Goal: Task Accomplishment & Management: Use online tool/utility

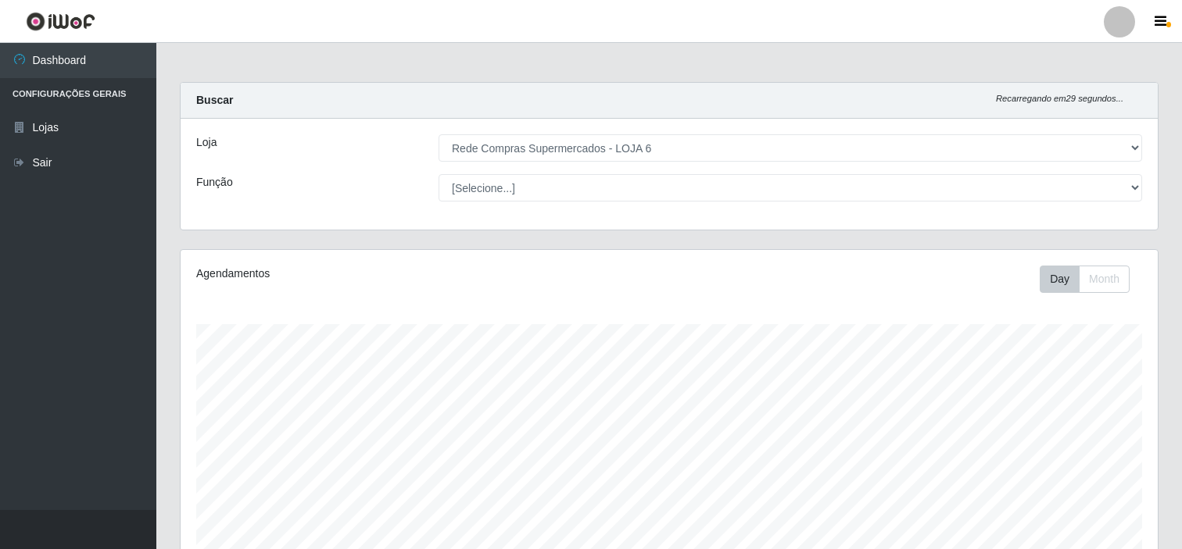
select select "398"
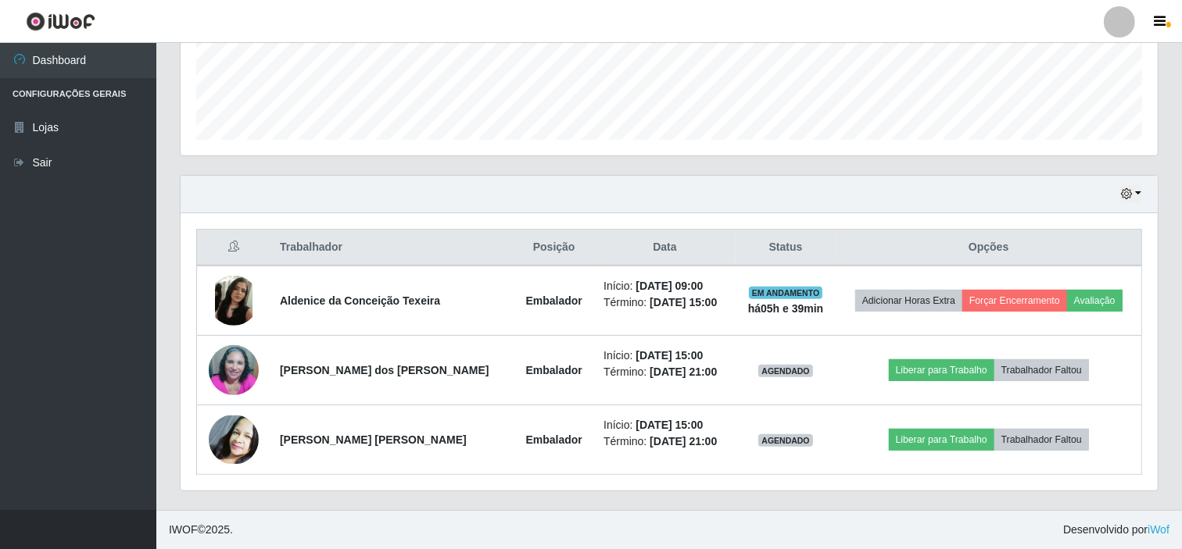
scroll to position [324, 977]
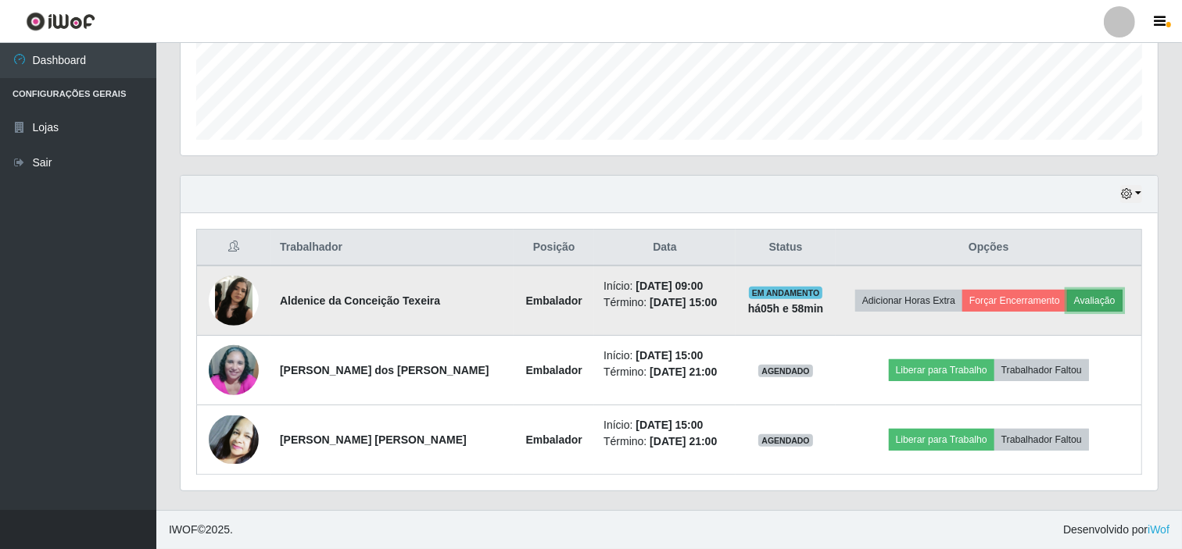
click at [1104, 297] on button "Avaliação" at bounding box center [1094, 301] width 55 height 22
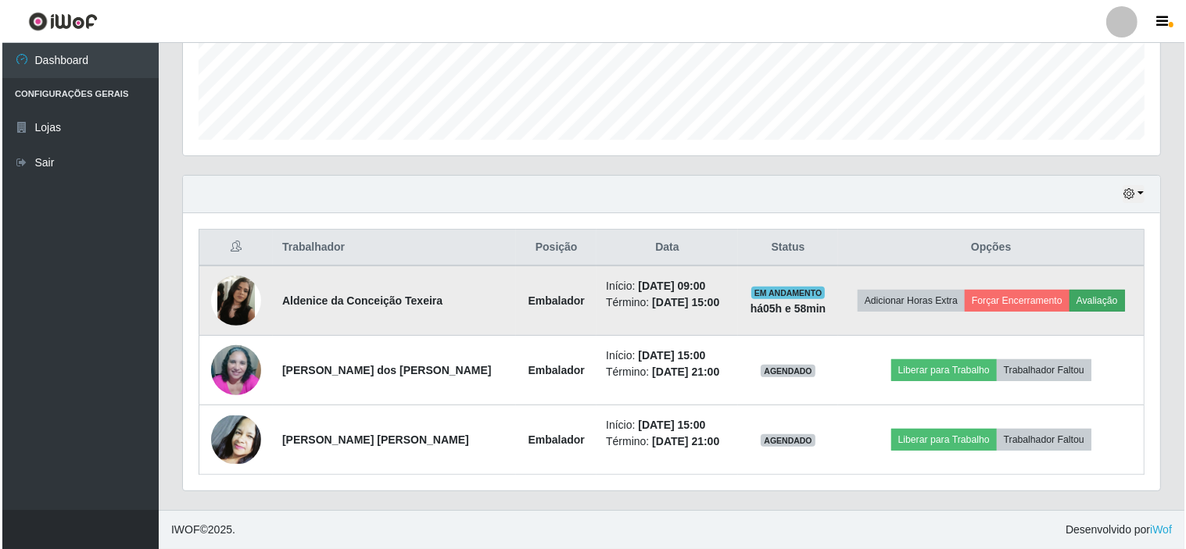
scroll to position [324, 967]
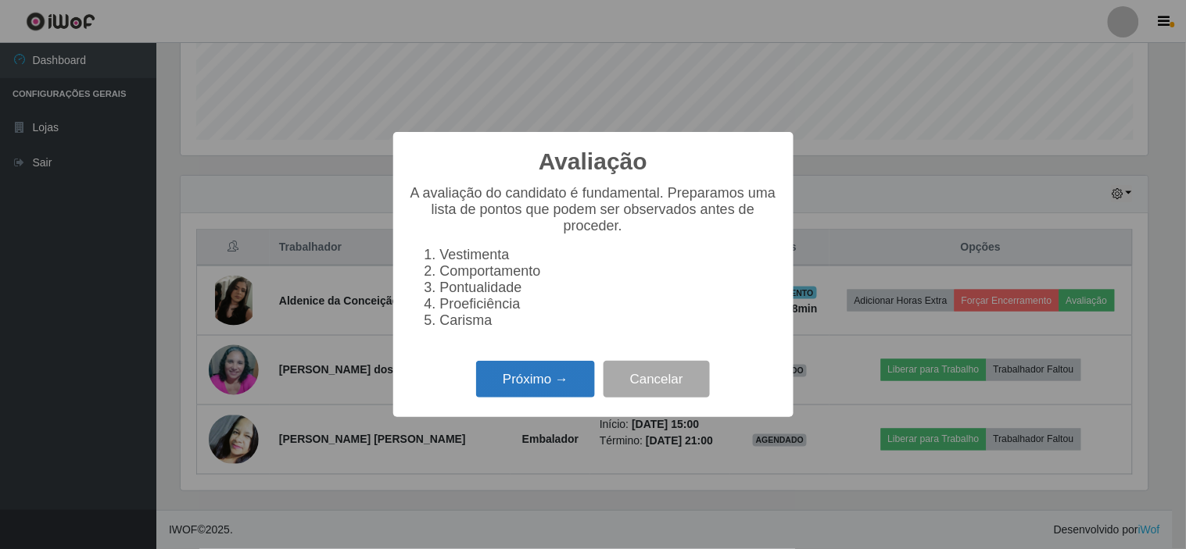
click at [533, 388] on button "Próximo →" at bounding box center [535, 379] width 119 height 37
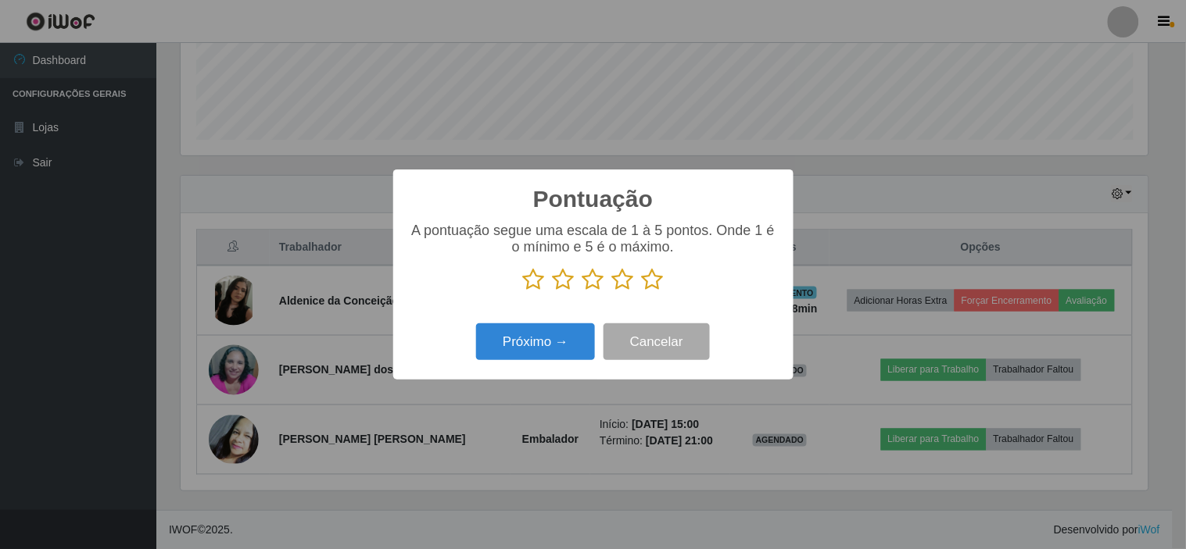
scroll to position [781248, 780604]
click at [662, 279] on icon at bounding box center [653, 279] width 22 height 23
click at [642, 292] on input "radio" at bounding box center [642, 292] width 0 height 0
click at [571, 332] on button "Próximo →" at bounding box center [535, 342] width 119 height 37
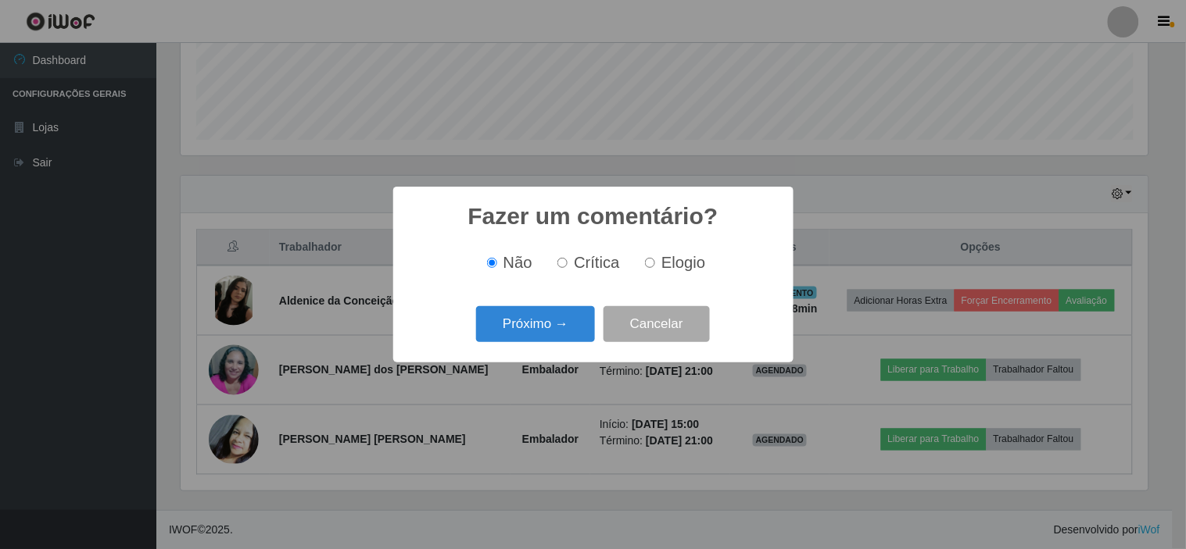
click at [647, 267] on input "Elogio" at bounding box center [650, 263] width 10 height 10
radio input "true"
click at [540, 311] on button "Próximo →" at bounding box center [535, 324] width 119 height 37
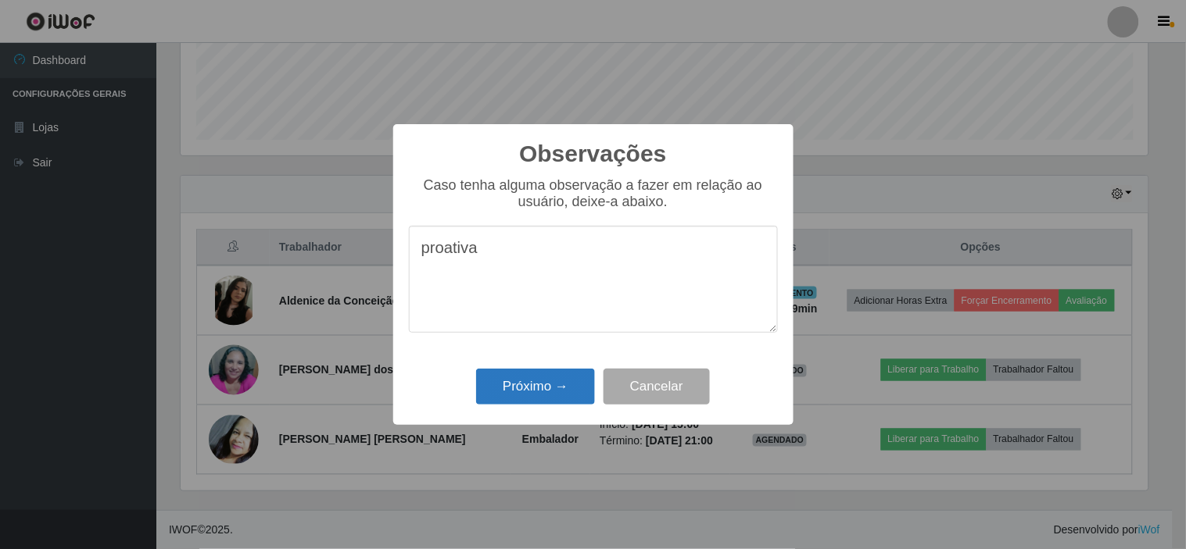
type textarea "proativa"
click at [547, 378] on button "Próximo →" at bounding box center [535, 387] width 119 height 37
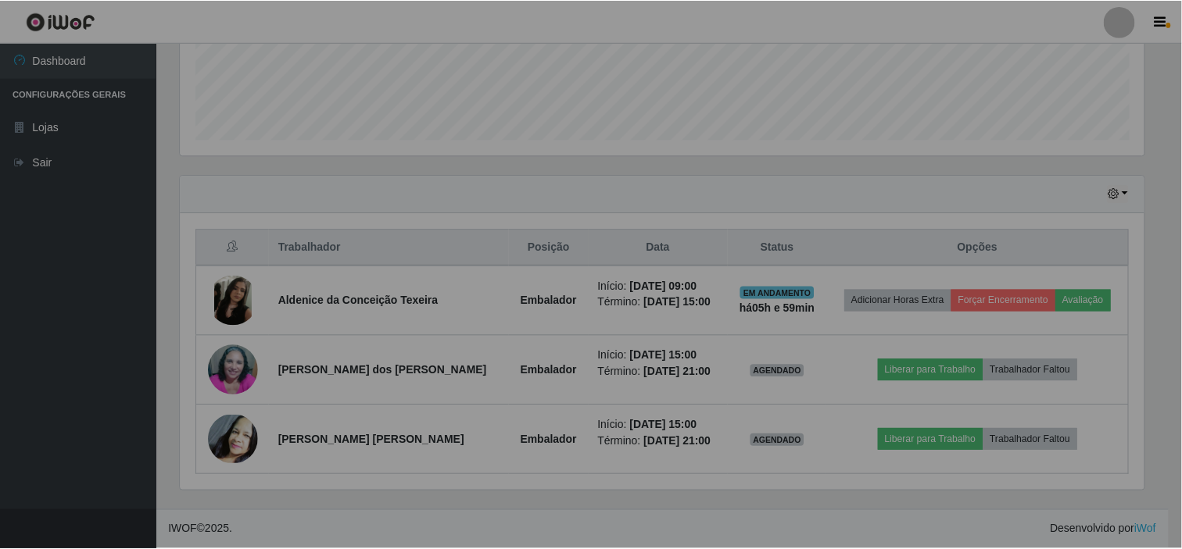
scroll to position [324, 977]
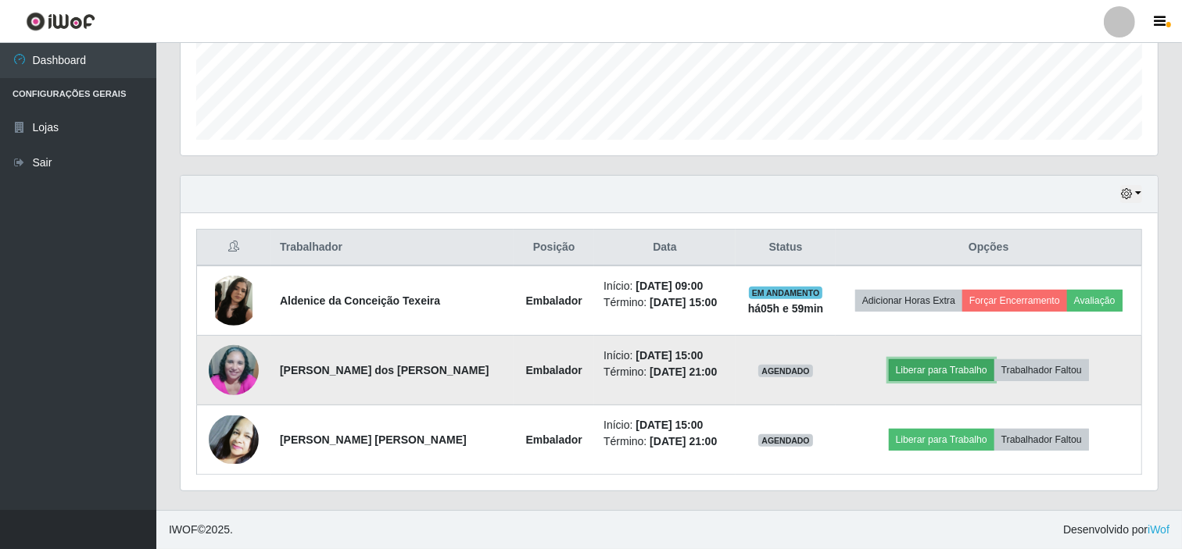
click at [957, 369] on button "Liberar para Trabalho" at bounding box center [942, 371] width 106 height 22
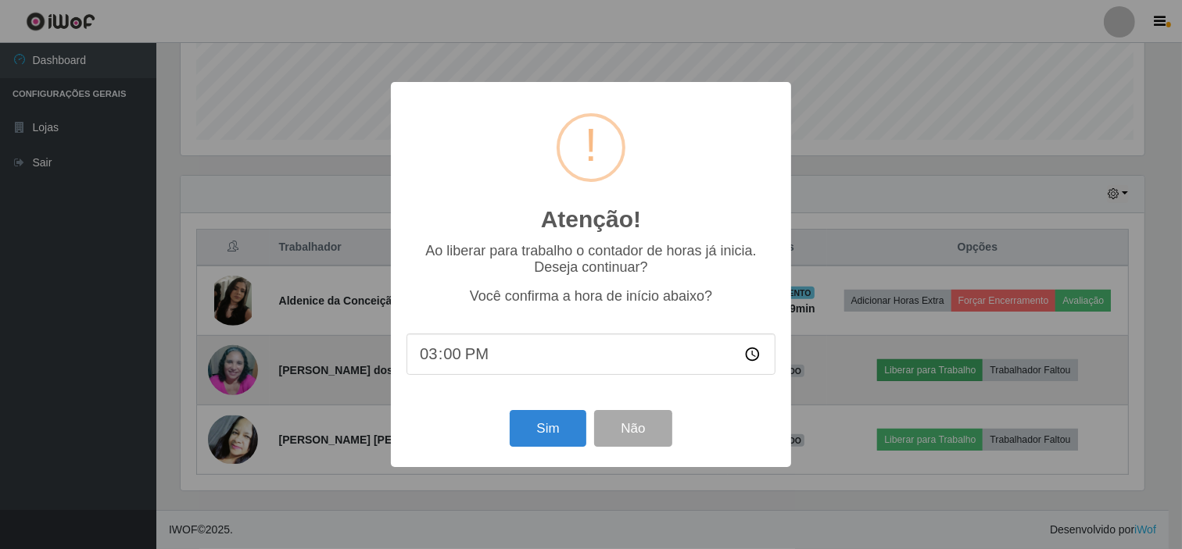
scroll to position [324, 967]
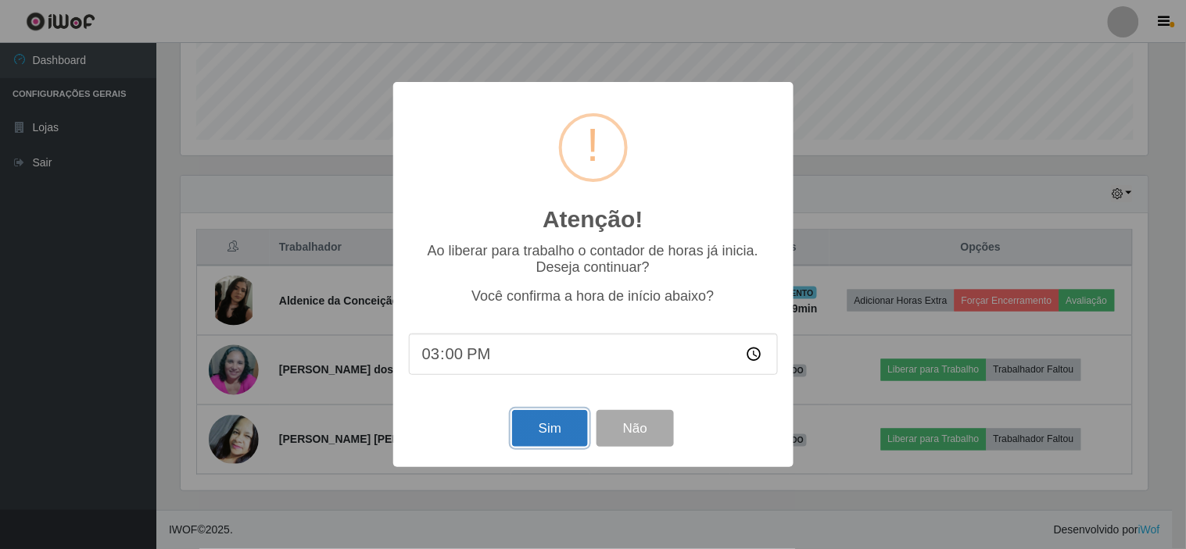
click at [544, 425] on button "Sim" at bounding box center [550, 428] width 76 height 37
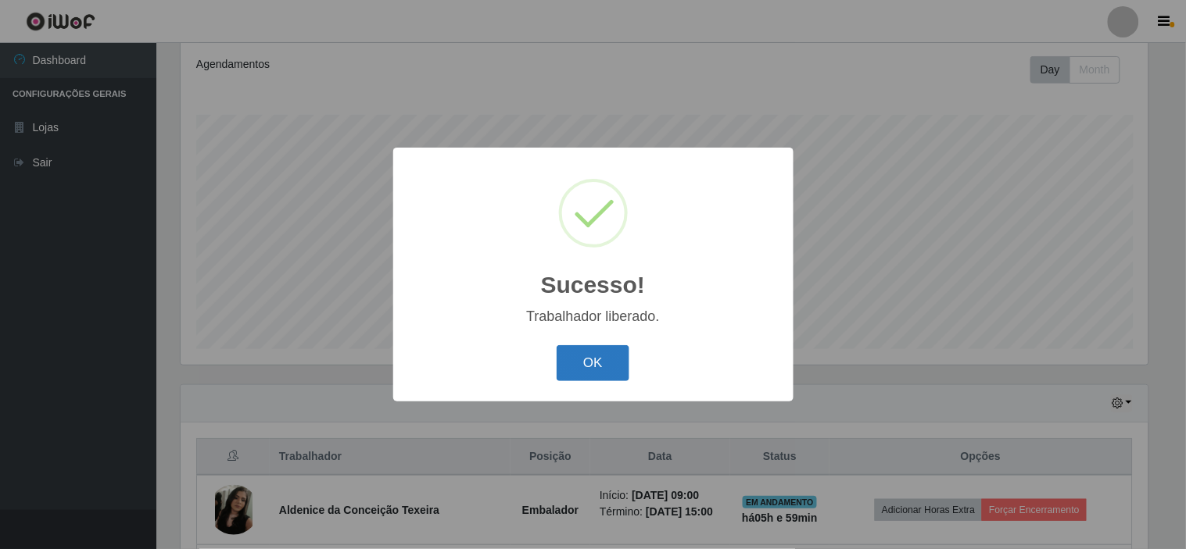
click at [598, 363] on button "OK" at bounding box center [592, 363] width 73 height 37
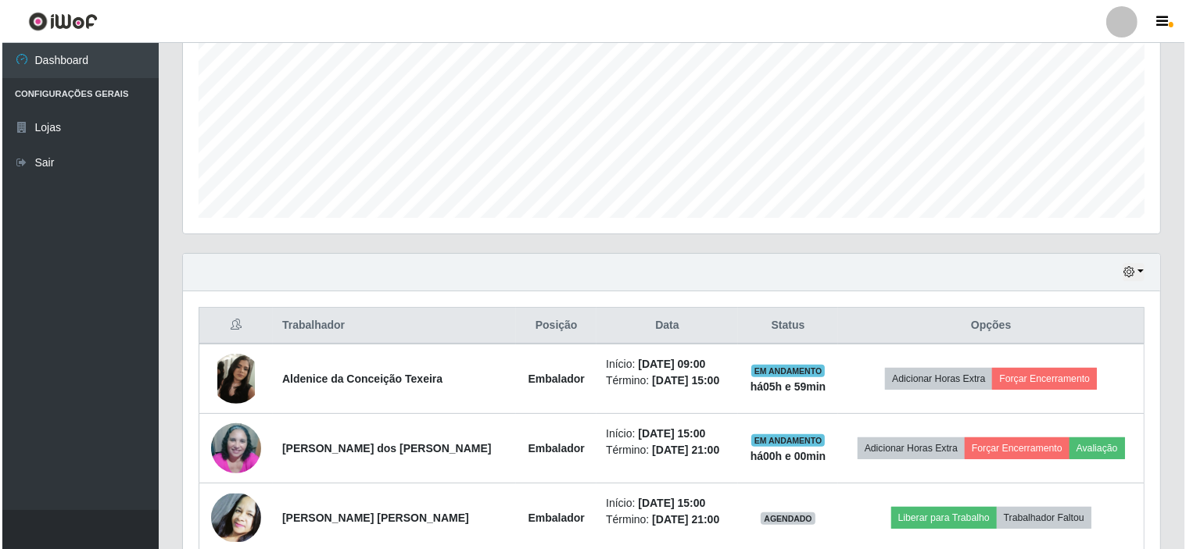
scroll to position [384, 0]
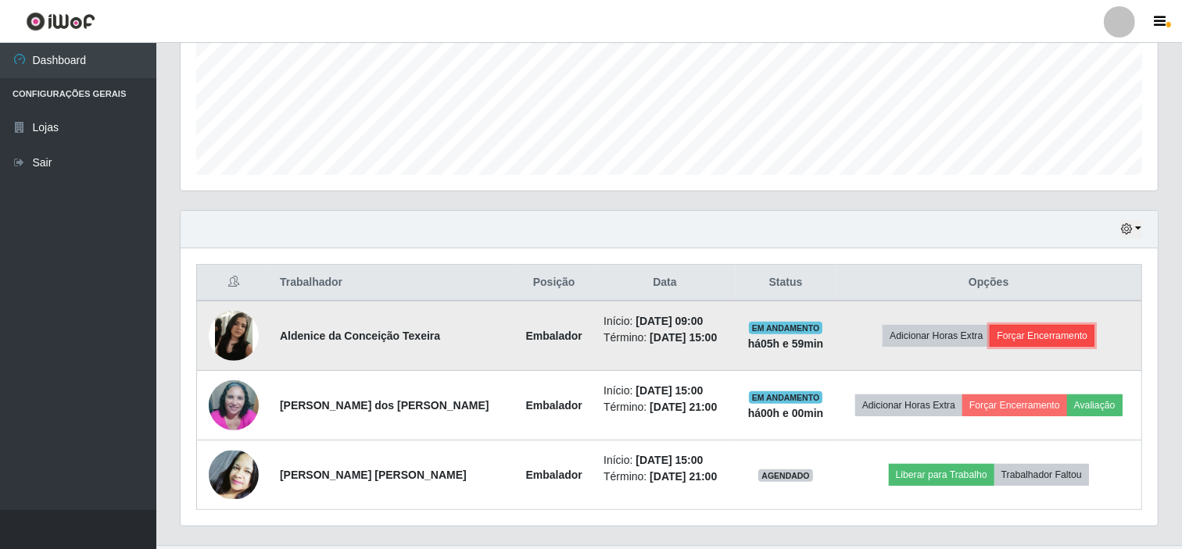
click at [1029, 335] on button "Forçar Encerramento" at bounding box center [1041, 336] width 105 height 22
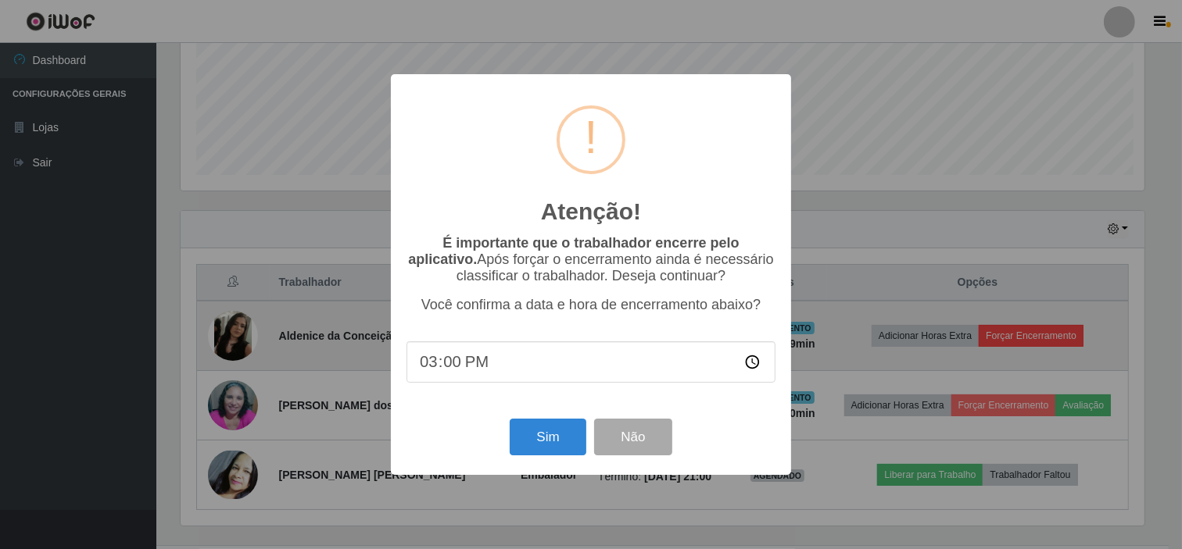
scroll to position [324, 967]
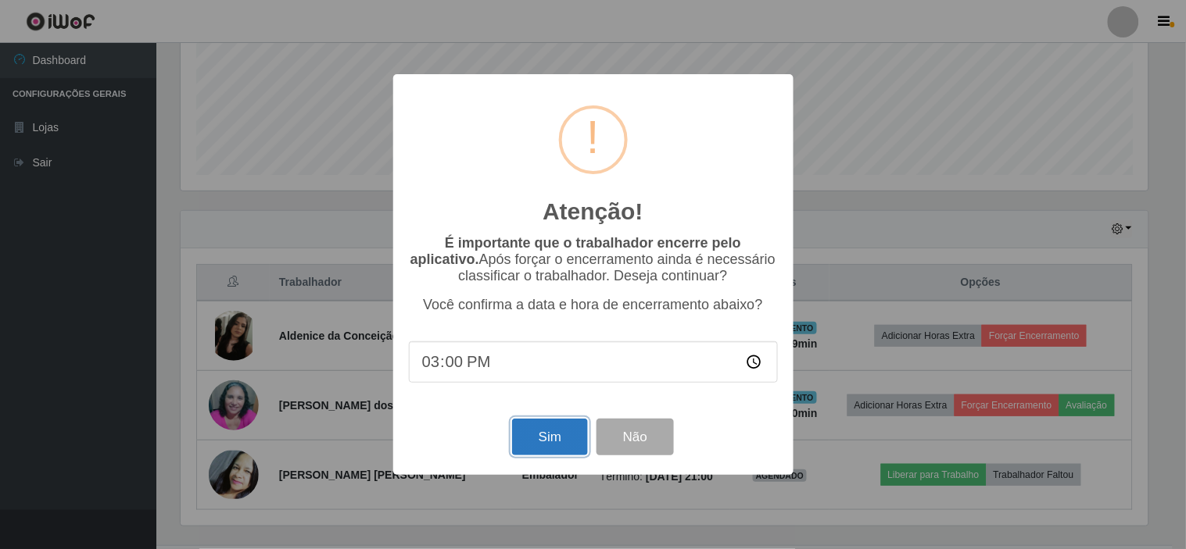
click at [551, 435] on button "Sim" at bounding box center [550, 437] width 76 height 37
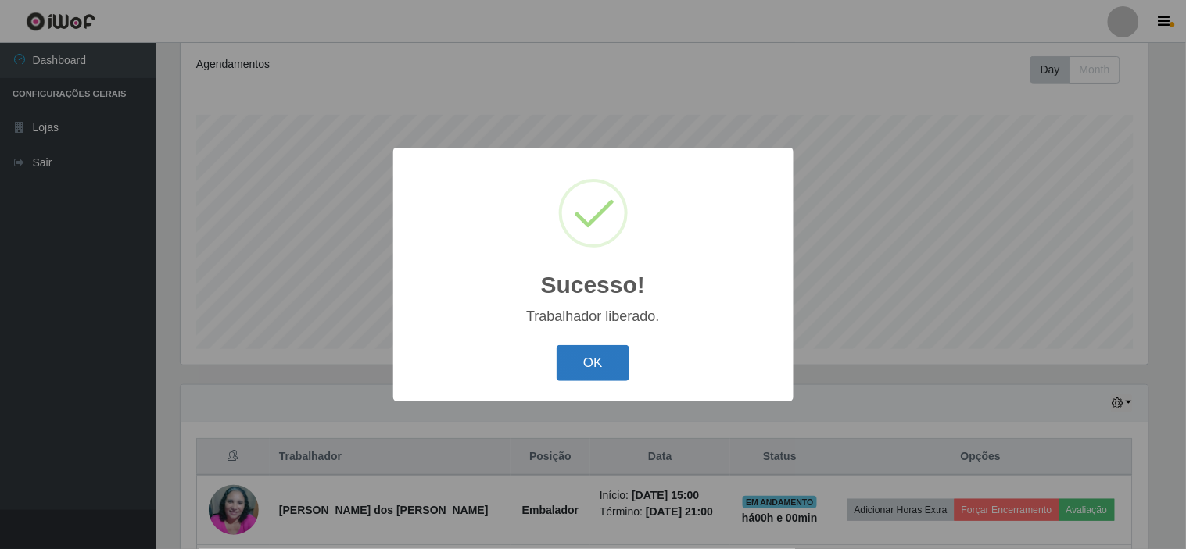
click at [598, 358] on button "OK" at bounding box center [592, 363] width 73 height 37
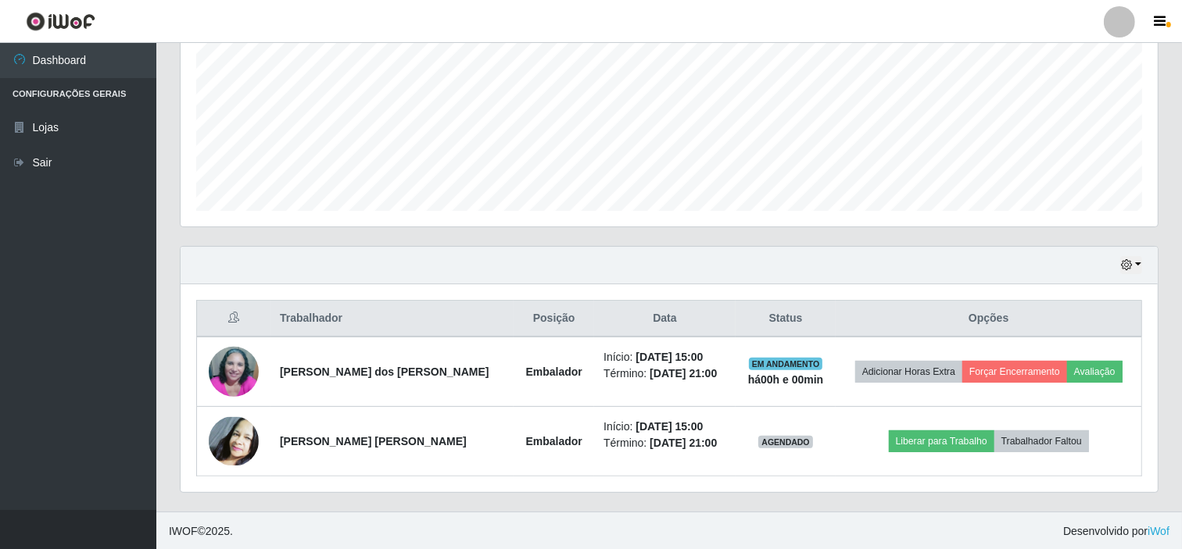
scroll to position [349, 0]
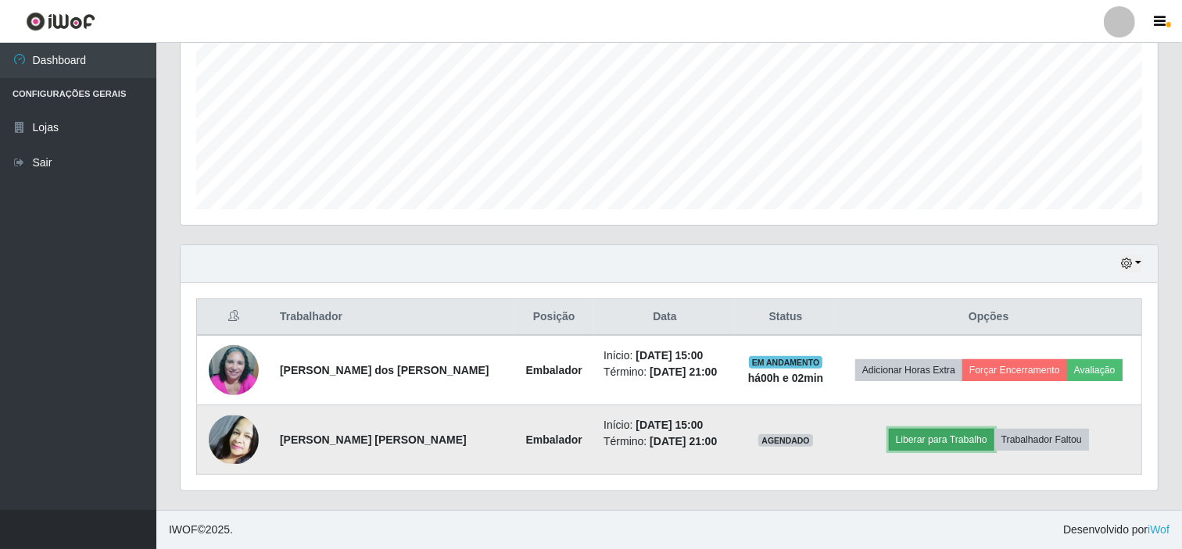
click at [936, 436] on button "Liberar para Trabalho" at bounding box center [942, 440] width 106 height 22
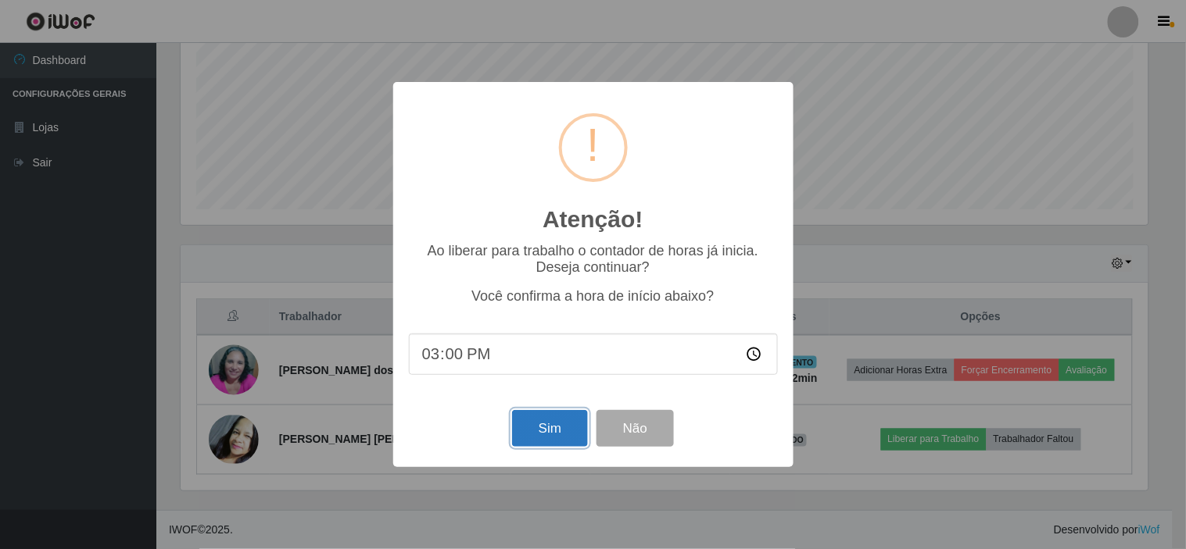
click at [529, 424] on button "Sim" at bounding box center [550, 428] width 76 height 37
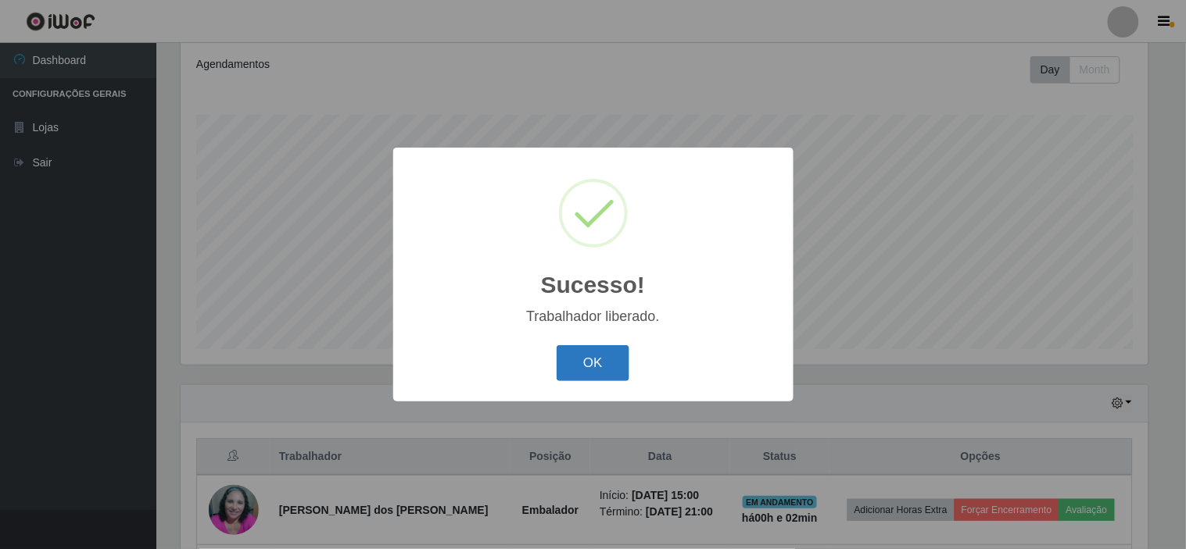
click at [592, 365] on button "OK" at bounding box center [592, 363] width 73 height 37
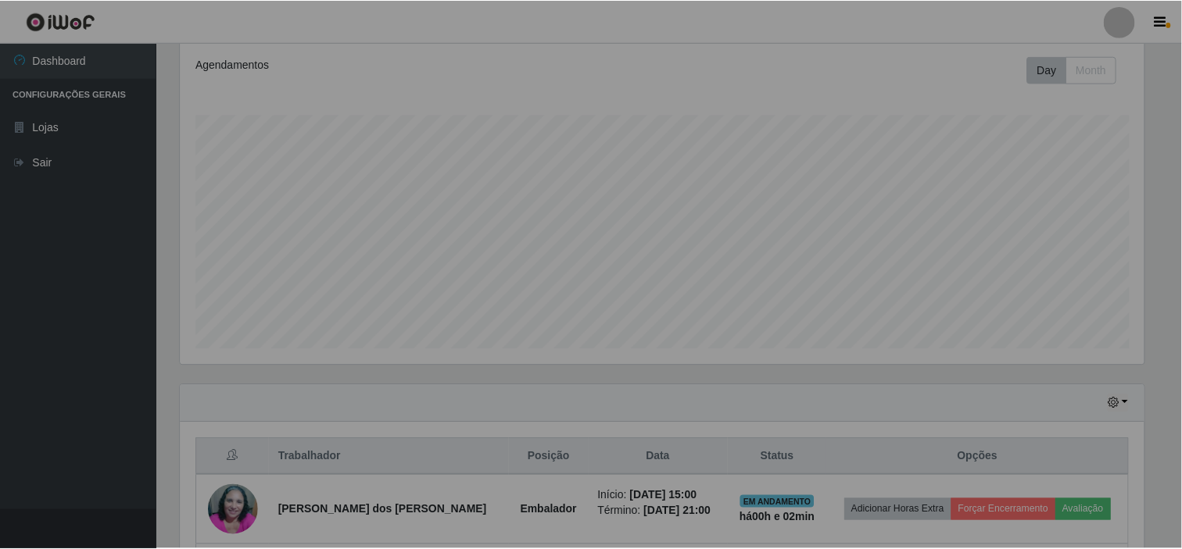
scroll to position [324, 977]
